Goal: Information Seeking & Learning: Check status

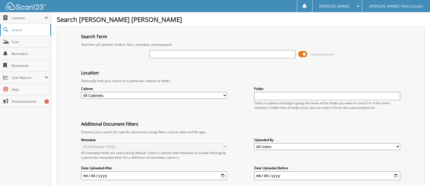
click at [27, 28] on span "Search" at bounding box center [30, 30] width 36 height 5
type input "3FMCR9B60PRD66328"
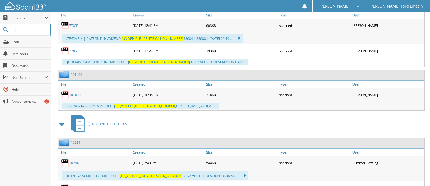
scroll to position [285, 0]
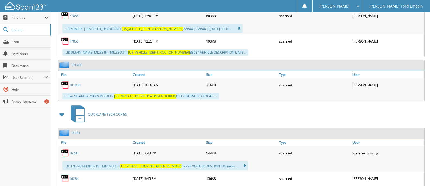
click at [75, 85] on link "101400" at bounding box center [74, 85] width 11 height 5
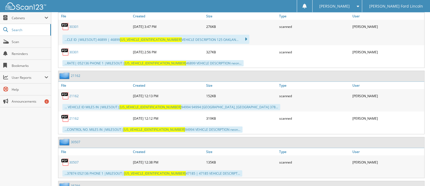
scroll to position [557, 0]
